Goal: Task Accomplishment & Management: Manage account settings

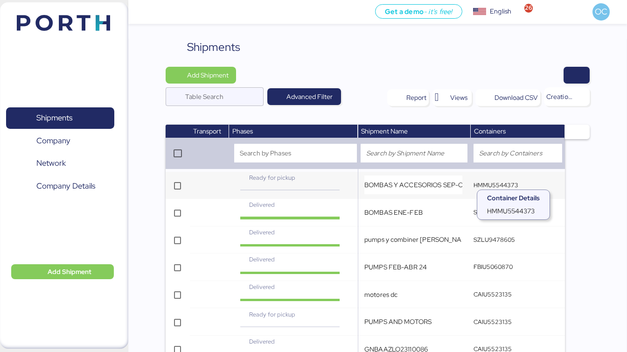
click at [491, 185] on q-button "HMMU5544373" at bounding box center [495, 185] width 45 height 8
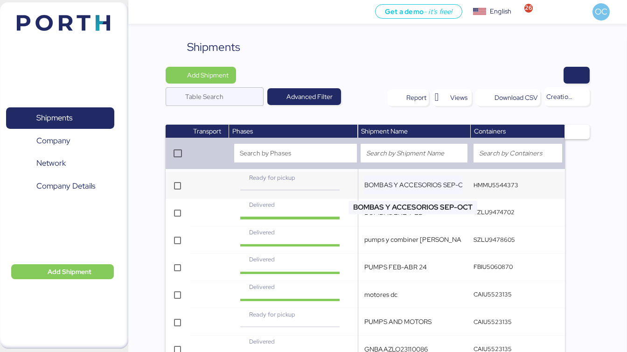
click at [436, 182] on input "BOMBAS Y ACCESORIOS SEP-OCT" at bounding box center [413, 184] width 98 height 19
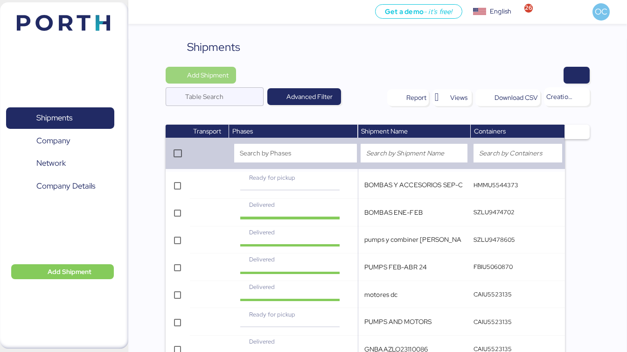
click at [217, 76] on span "Add Shipment" at bounding box center [207, 74] width 41 height 11
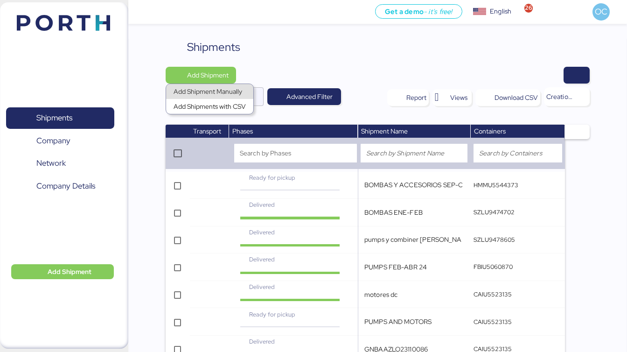
click at [225, 94] on div "Add Shipment Manually" at bounding box center [209, 91] width 72 height 13
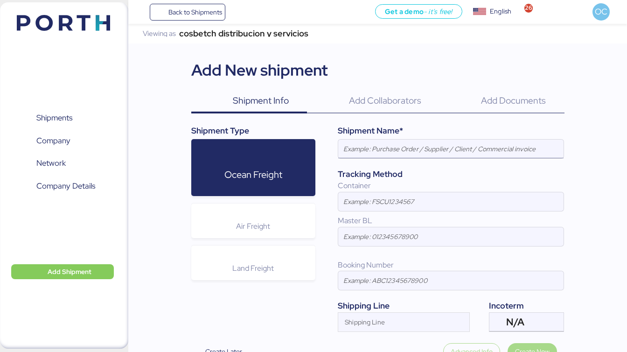
click at [416, 154] on input at bounding box center [450, 148] width 225 height 19
click at [416, 156] on input at bounding box center [450, 148] width 225 height 19
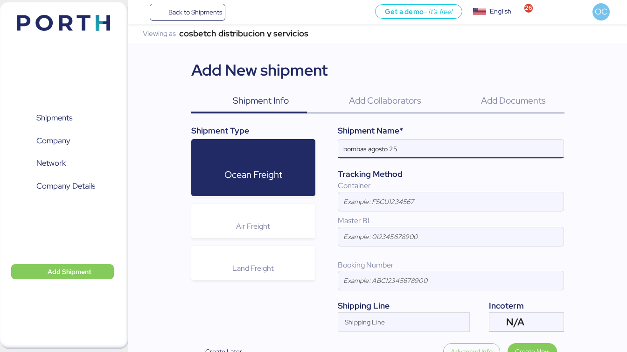
type input "bombas agosto 25"
click at [407, 206] on input at bounding box center [450, 201] width 225 height 19
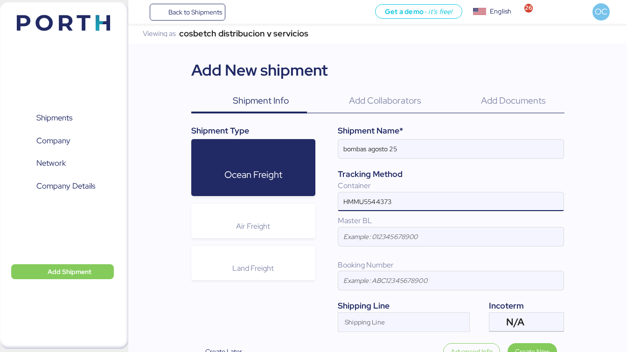
type input "HMMU5544373"
click at [394, 237] on input at bounding box center [450, 236] width 225 height 19
click at [417, 249] on div "Master BL" at bounding box center [451, 233] width 226 height 44
click at [411, 243] on input at bounding box center [450, 236] width 225 height 19
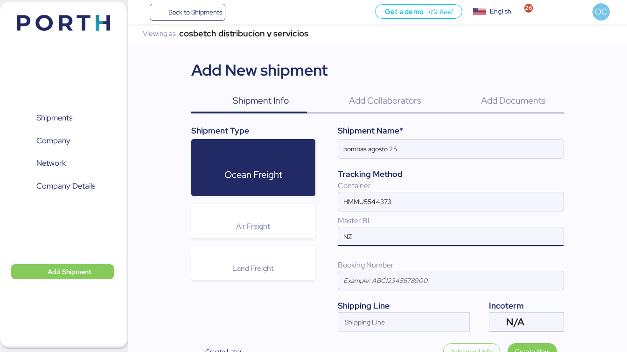
type input "N"
type input "NBOZPRC46800"
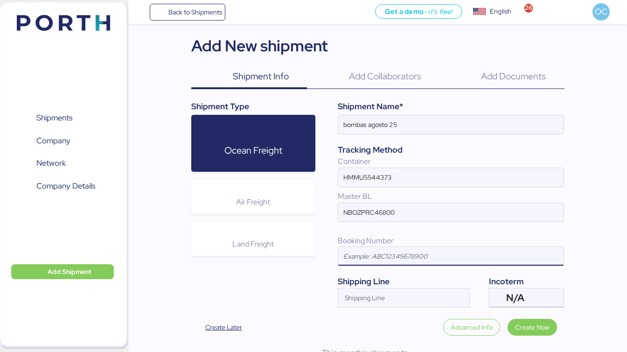
scroll to position [48, 0]
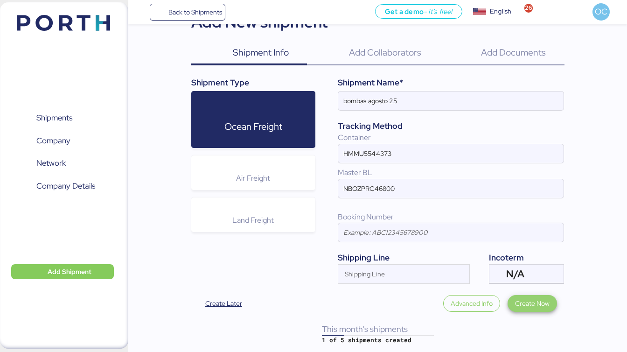
click at [539, 306] on span "Create Now" at bounding box center [532, 302] width 35 height 11
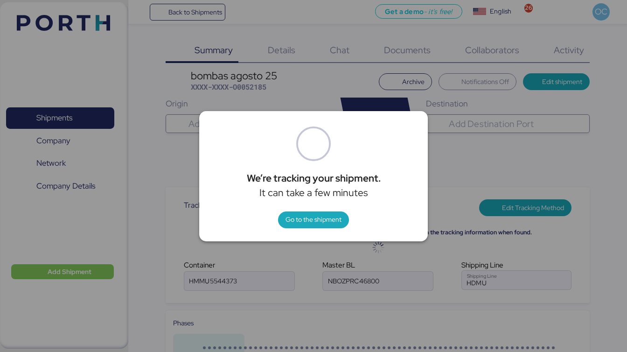
type input "Hyundai Merchant Marine Co."
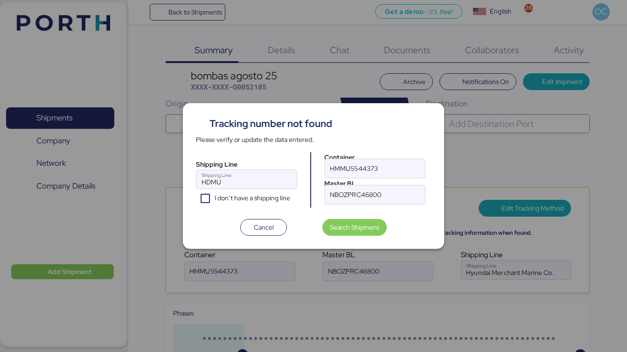
type input "Hyundai Merchant Marine Co."
